Goal: Information Seeking & Learning: Learn about a topic

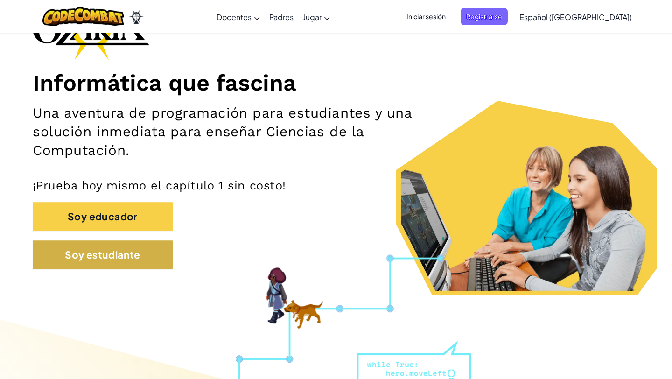
scroll to position [82, 0]
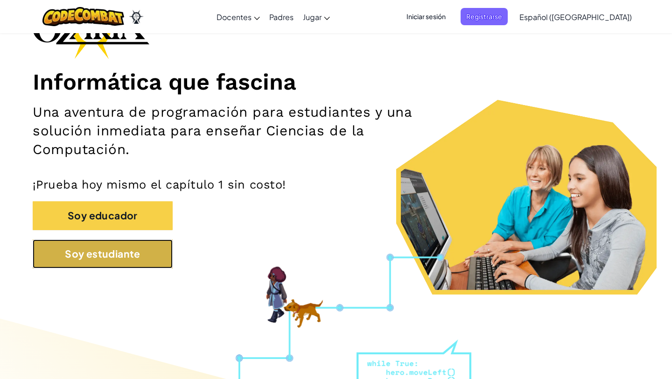
click at [130, 267] on button "Soy estudiante" at bounding box center [103, 253] width 140 height 29
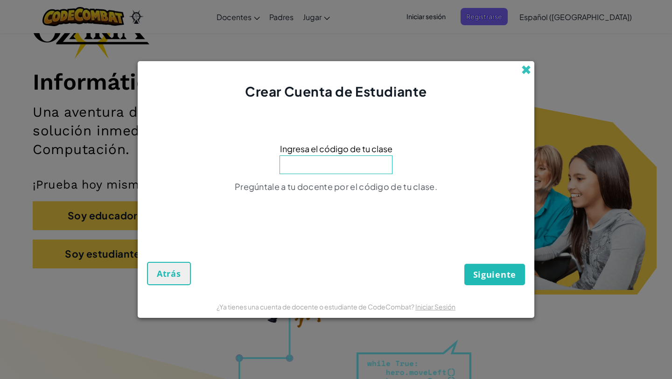
click at [531, 71] on span at bounding box center [526, 70] width 10 height 10
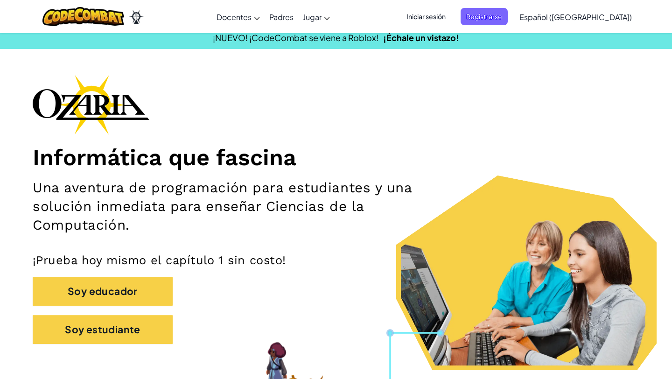
scroll to position [0, 0]
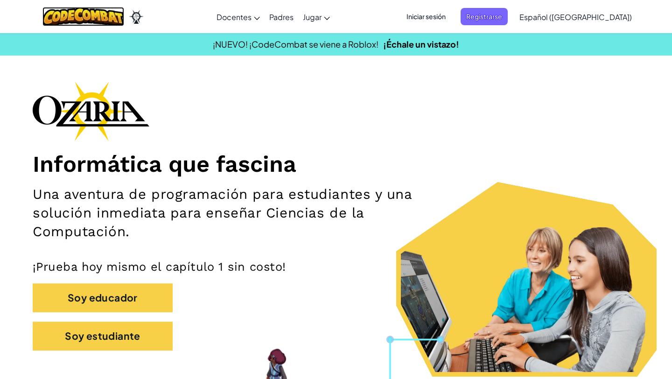
click at [85, 18] on img at bounding box center [83, 16] width 82 height 19
